Goal: Navigation & Orientation: Find specific page/section

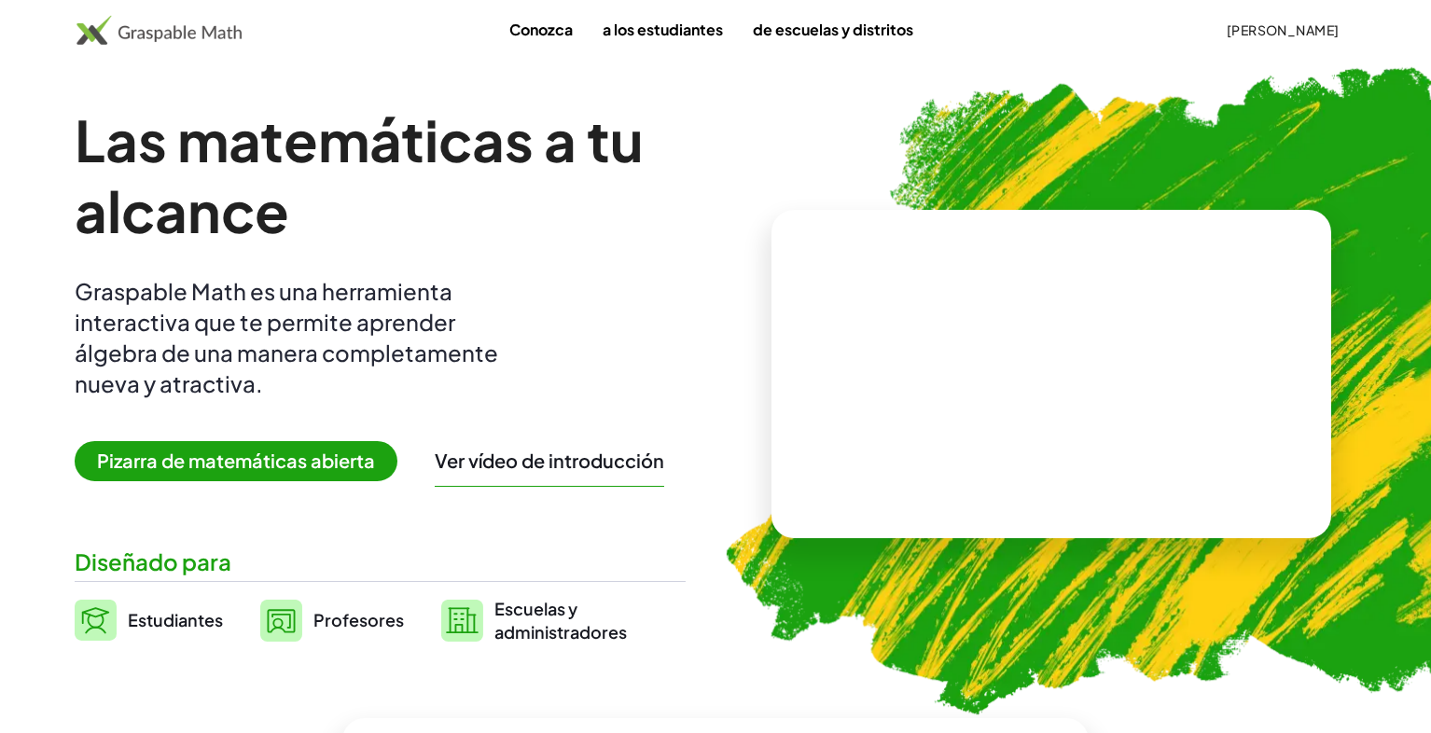
click at [1274, 30] on font "[PERSON_NAME]" at bounding box center [1283, 29] width 113 height 17
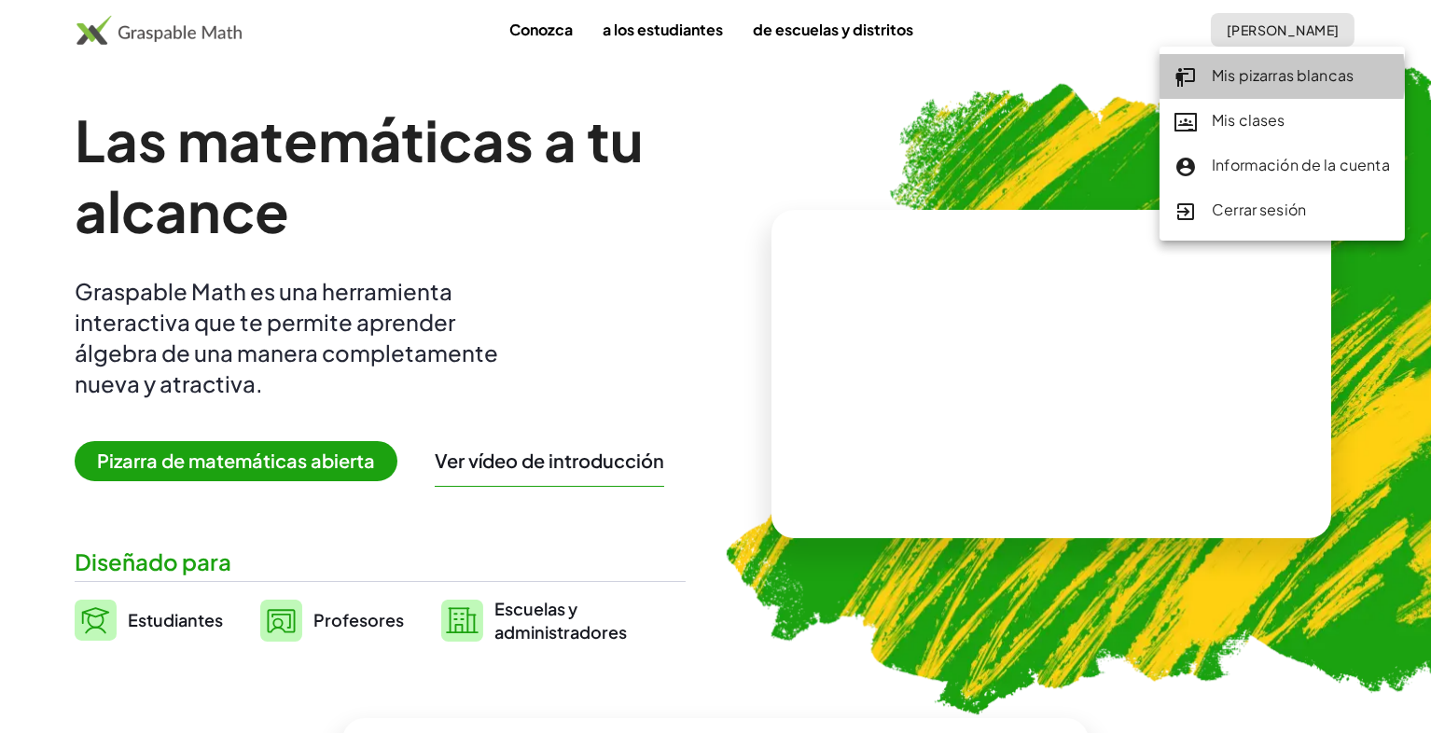
click at [1248, 74] on font "Mis pizarras blancas" at bounding box center [1283, 75] width 142 height 20
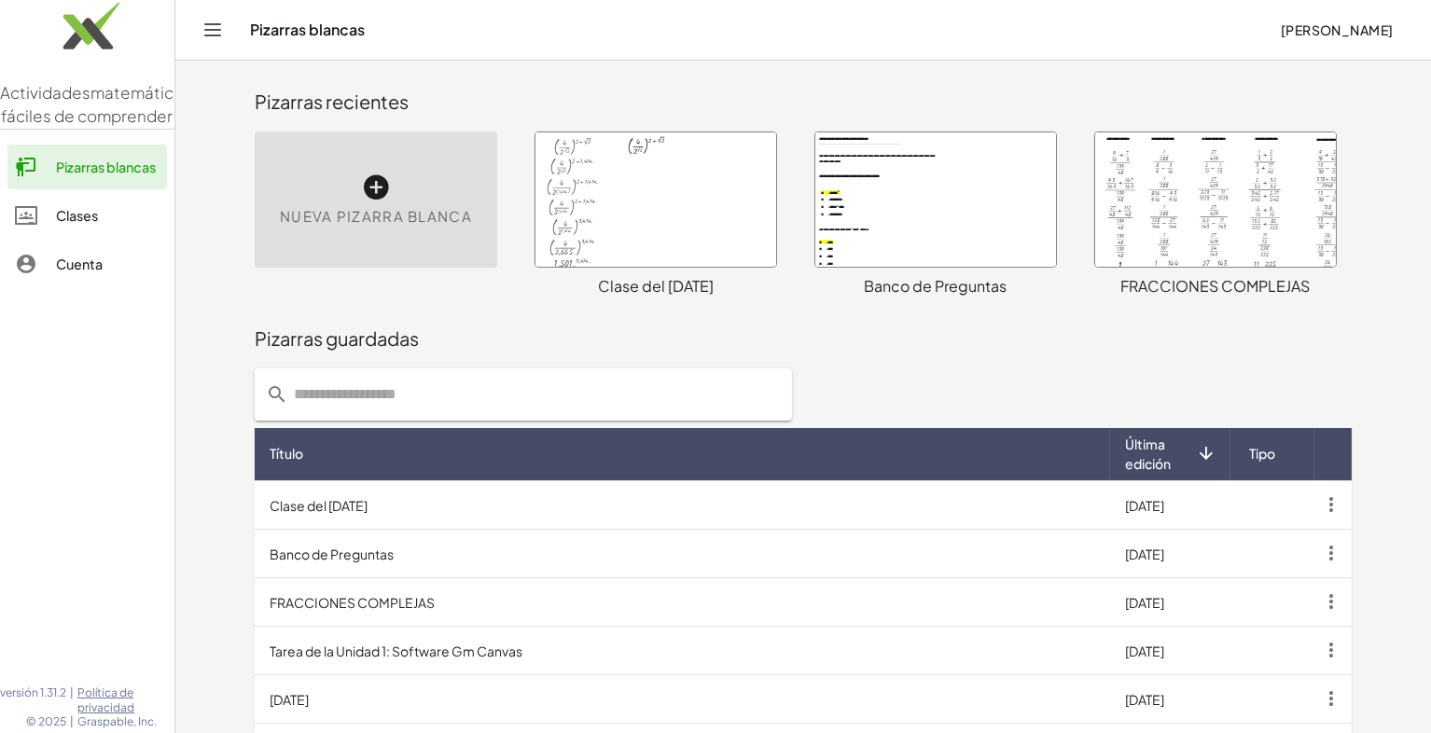
click at [688, 160] on div at bounding box center [656, 199] width 241 height 134
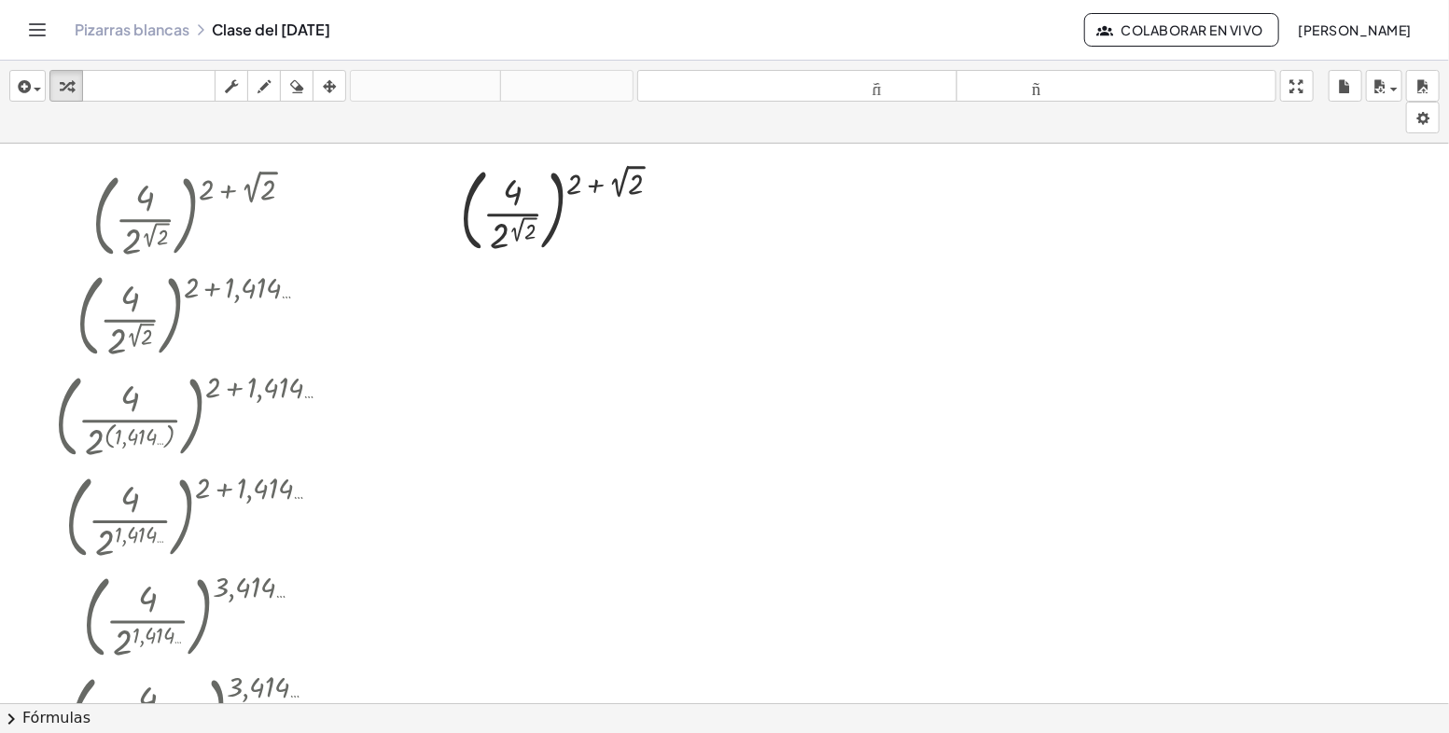
click at [143, 24] on font "Pizarras blancas" at bounding box center [132, 30] width 115 height 20
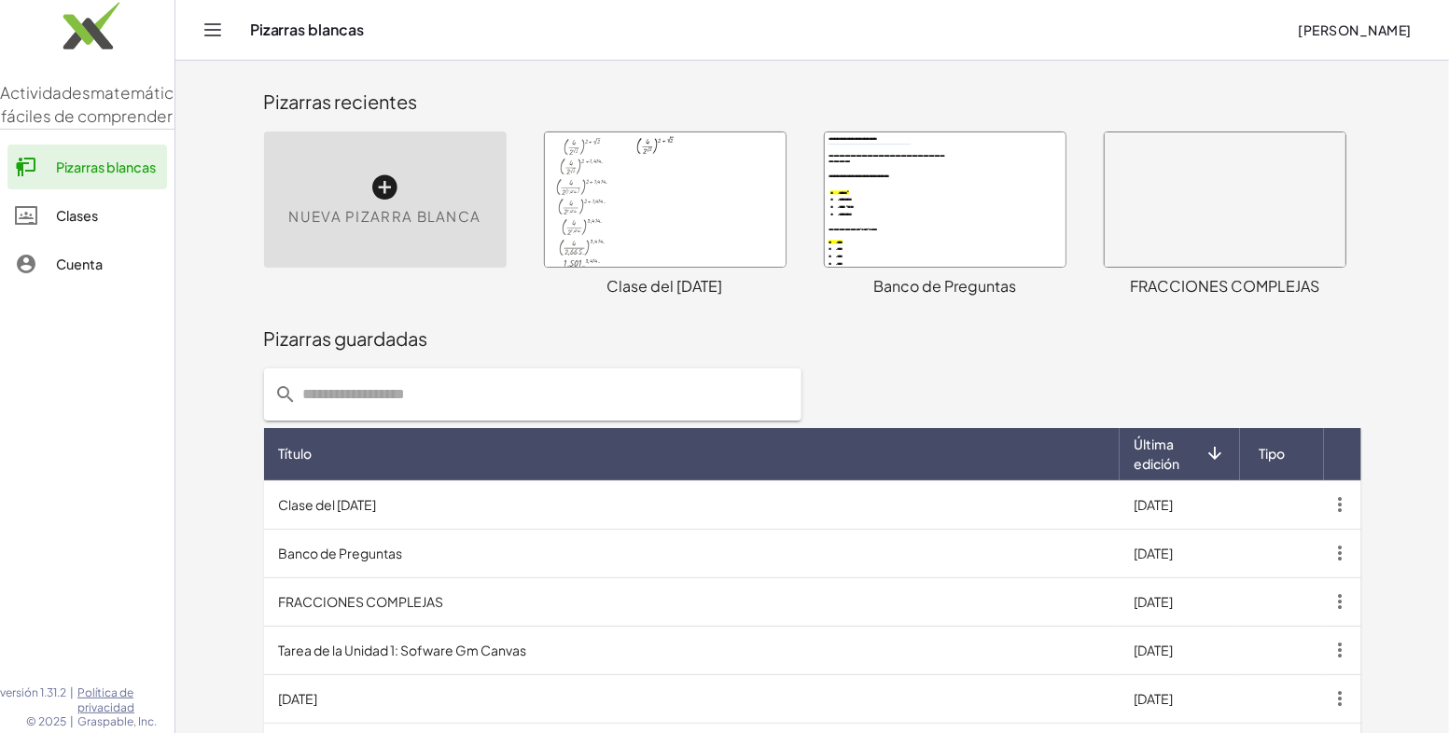
click at [938, 240] on div at bounding box center [945, 199] width 241 height 134
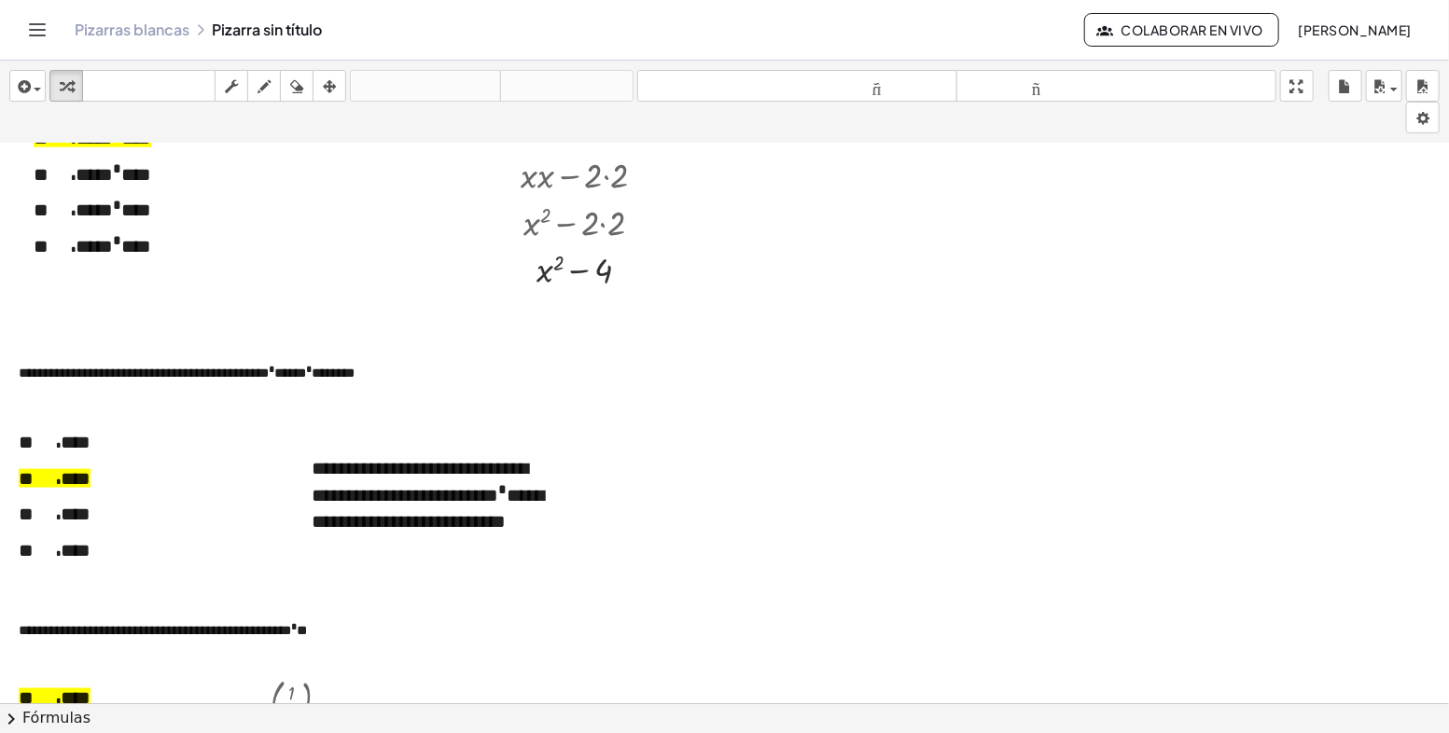
scroll to position [1399, 0]
